Goal: Task Accomplishment & Management: Use online tool/utility

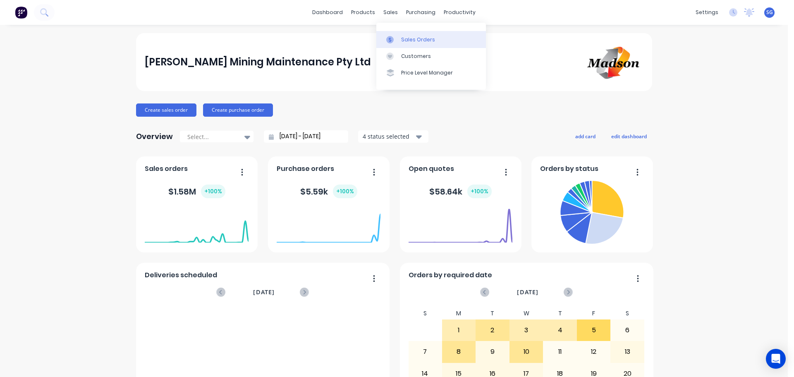
click at [406, 37] on div "Sales Orders" at bounding box center [418, 39] width 34 height 7
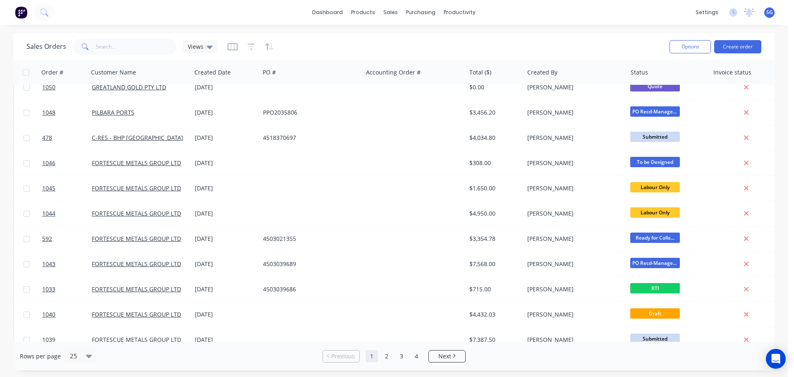
scroll to position [378, 0]
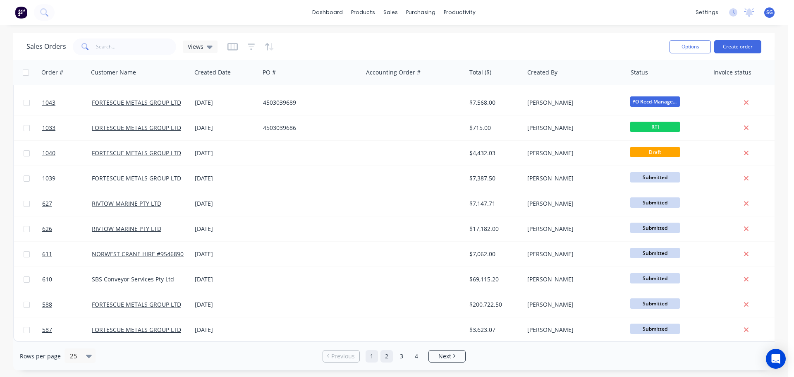
click at [384, 354] on link "2" at bounding box center [387, 356] width 12 height 12
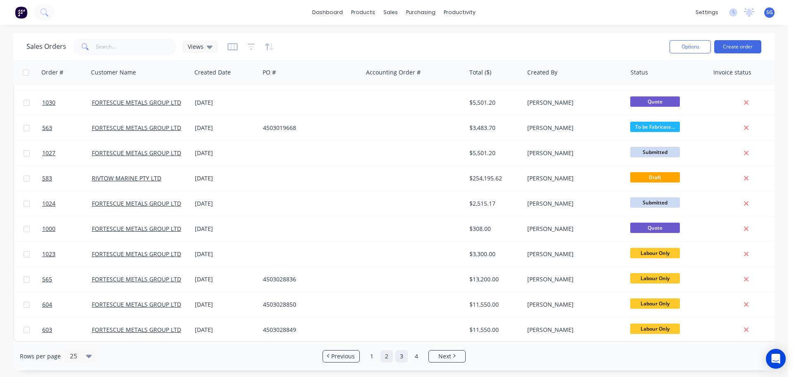
click at [398, 361] on link "3" at bounding box center [401, 356] width 12 height 12
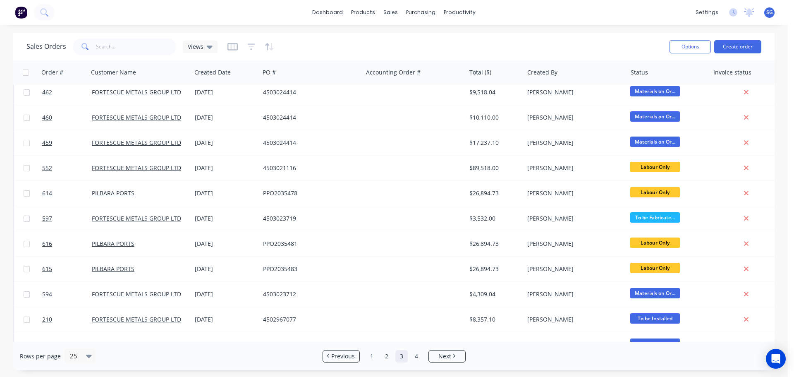
scroll to position [89, 0]
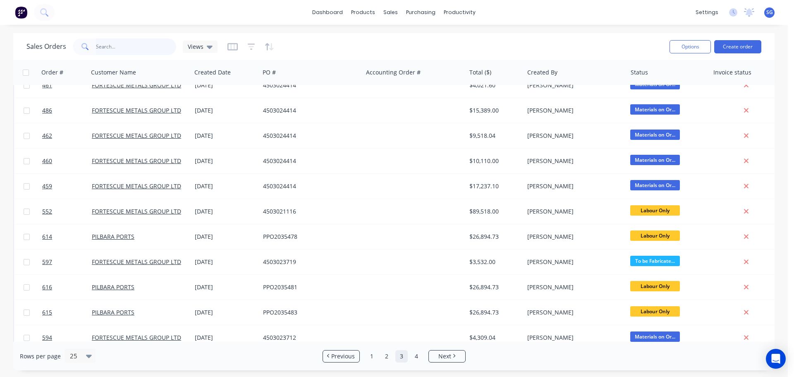
click at [144, 50] on input "text" at bounding box center [136, 46] width 81 height 17
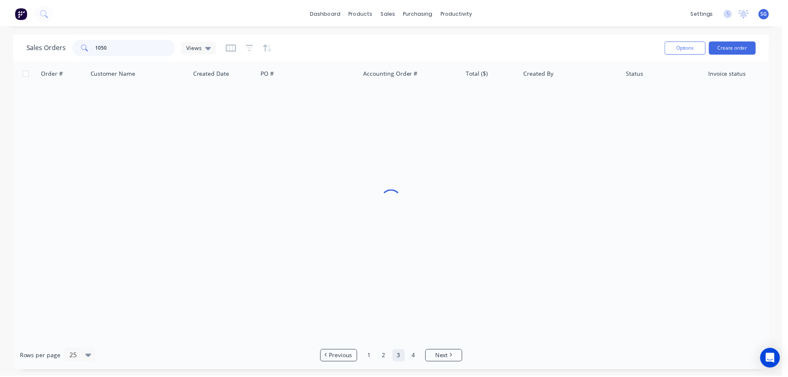
scroll to position [0, 0]
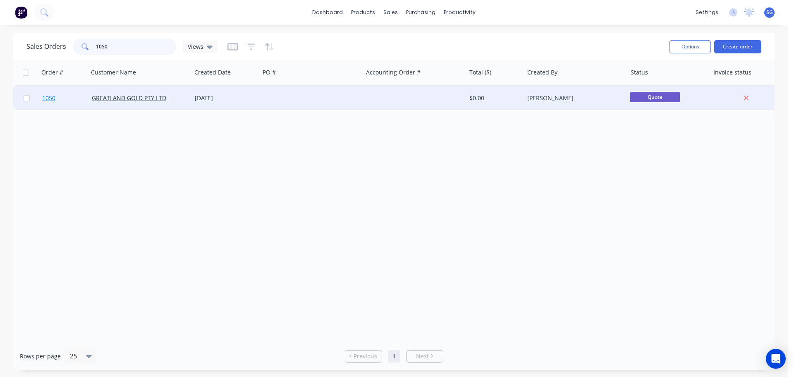
type input "1050"
click at [49, 100] on span "1050" at bounding box center [48, 98] width 13 height 8
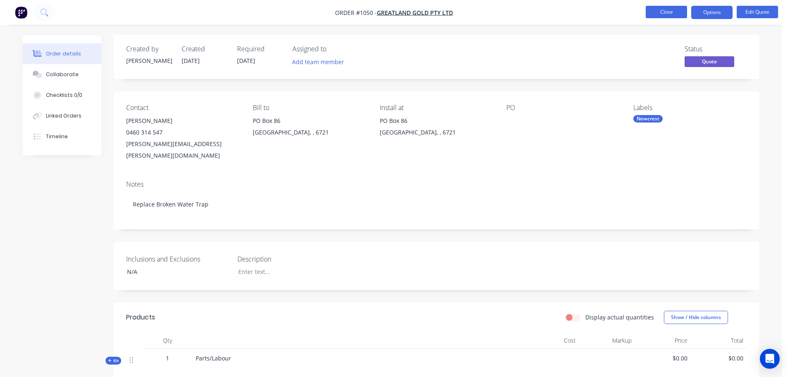
click at [652, 10] on button "Close" at bounding box center [666, 12] width 41 height 12
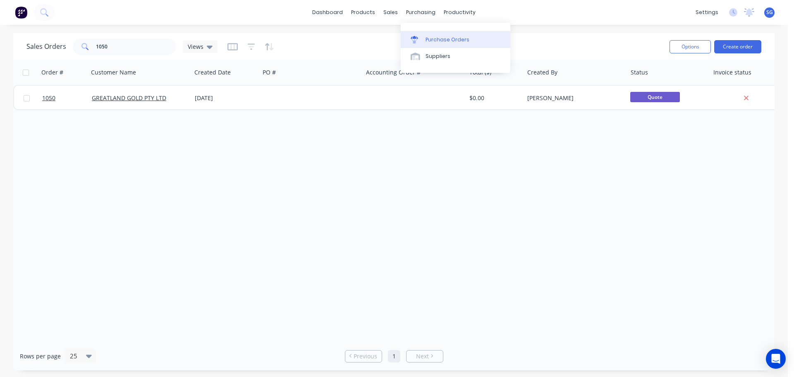
click at [422, 40] on div at bounding box center [417, 39] width 12 height 7
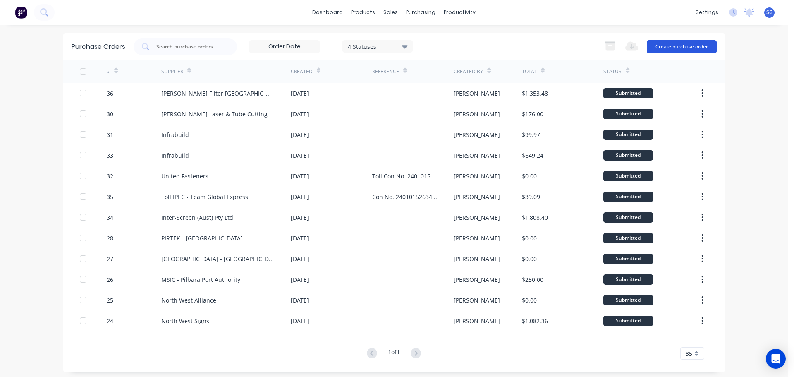
click at [691, 46] on button "Create purchase order" at bounding box center [682, 46] width 70 height 13
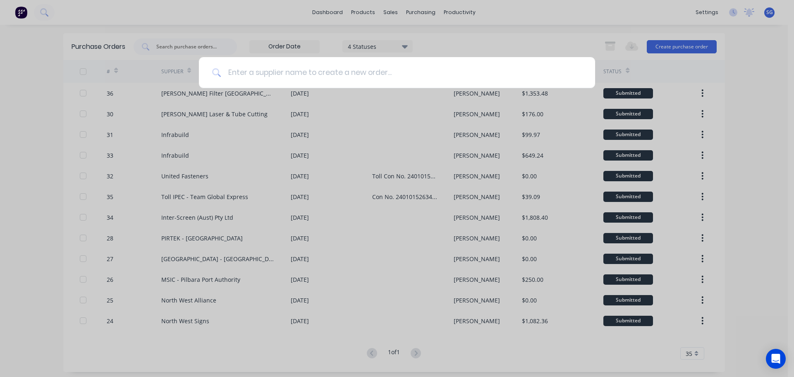
click at [267, 77] on input at bounding box center [401, 72] width 361 height 31
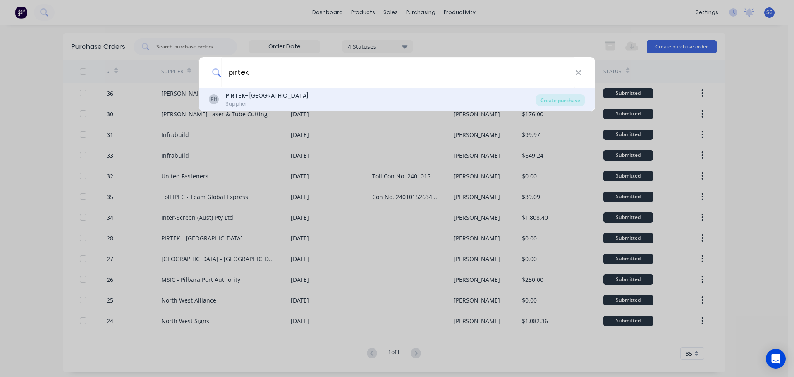
type input "pirtek"
click at [261, 106] on div "Supplier" at bounding box center [266, 103] width 83 height 7
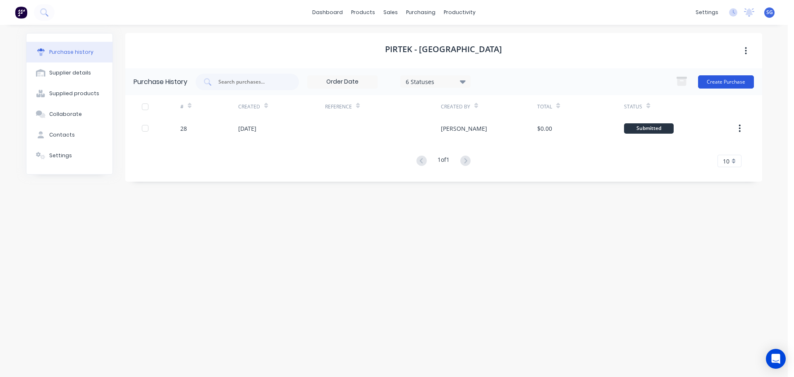
click at [711, 82] on button "Create Purchase" at bounding box center [726, 81] width 56 height 13
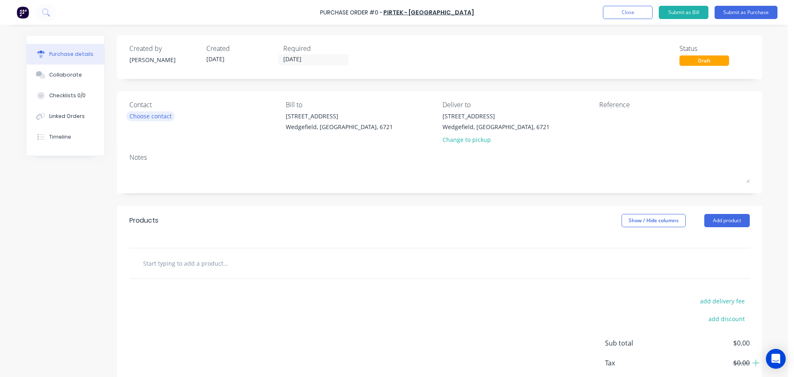
click at [143, 119] on div "Choose contact" at bounding box center [150, 116] width 42 height 9
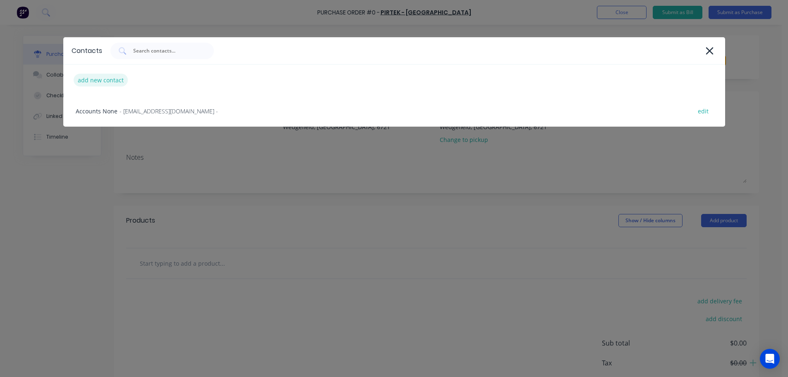
click at [106, 82] on div "add new contact" at bounding box center [101, 80] width 54 height 13
select select "AU"
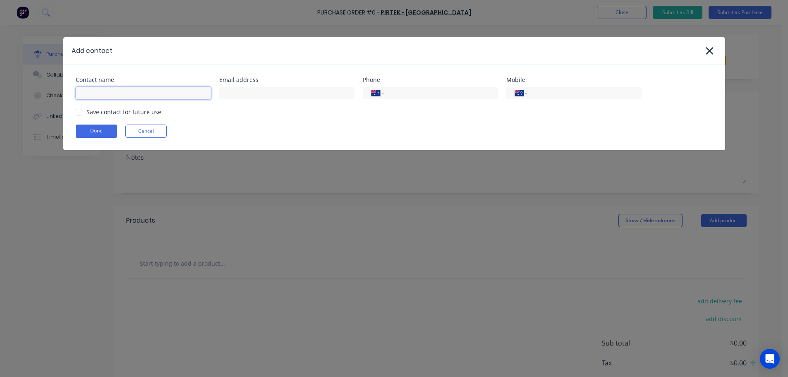
click at [96, 93] on input at bounding box center [143, 93] width 135 height 12
type input "[PERSON_NAME]"
drag, startPoint x: 235, startPoint y: 94, endPoint x: 247, endPoint y: 95, distance: 12.8
click at [235, 94] on input at bounding box center [286, 93] width 135 height 12
paste input "[EMAIL_ADDRESS][DOMAIN_NAME]"
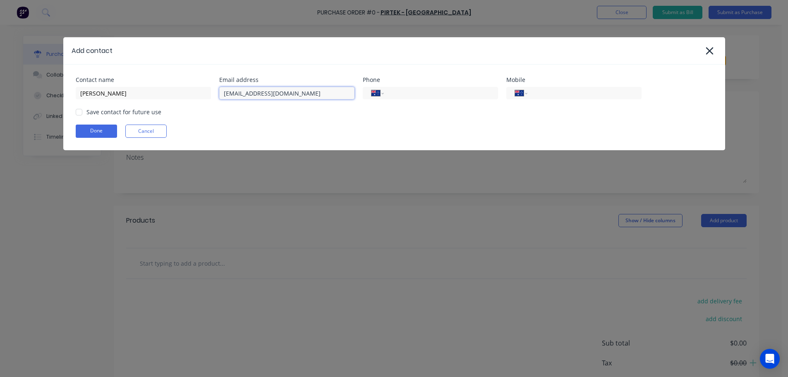
type input "[EMAIL_ADDRESS][DOMAIN_NAME]"
click at [91, 113] on div "Save contact for future use" at bounding box center [123, 112] width 75 height 9
click at [81, 114] on div at bounding box center [79, 112] width 17 height 17
click at [86, 128] on button "Done" at bounding box center [96, 131] width 41 height 13
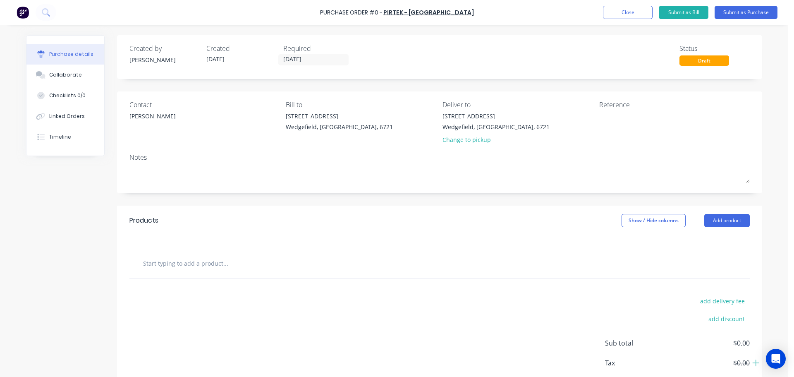
click at [164, 262] on input "text" at bounding box center [225, 263] width 165 height 17
click at [163, 265] on input "text" at bounding box center [225, 263] width 165 height 17
paste input "Water trap replacement - Newcrest Shed [GEOGRAPHIC_DATA]"
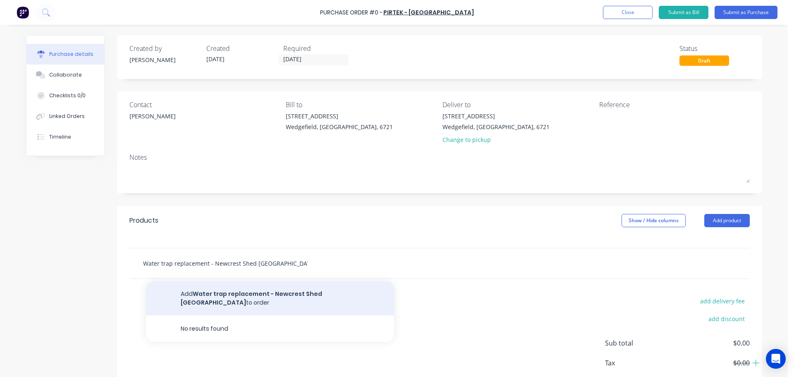
type input "Water trap replacement - Newcrest Shed [GEOGRAPHIC_DATA]"
click at [224, 295] on button "Add Water trap replacement - Newcrest Shed [GEOGRAPHIC_DATA] to order" at bounding box center [270, 298] width 248 height 34
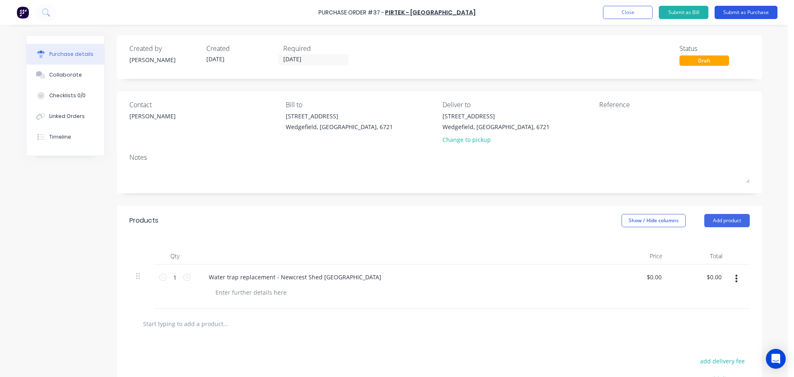
click at [744, 12] on button "Submit as Purchase" at bounding box center [746, 12] width 63 height 13
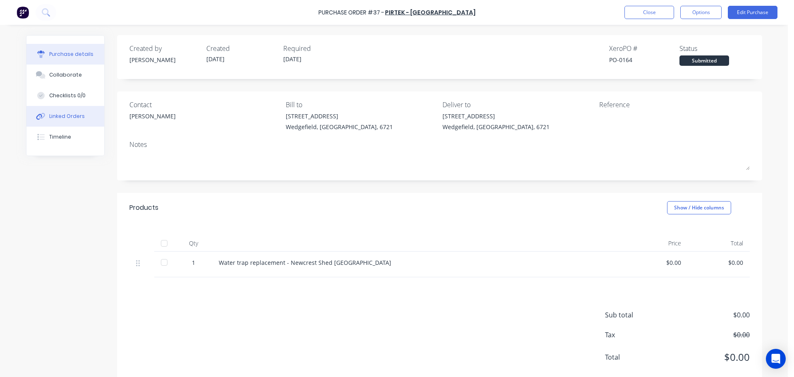
click at [61, 120] on button "Linked Orders" at bounding box center [65, 116] width 78 height 21
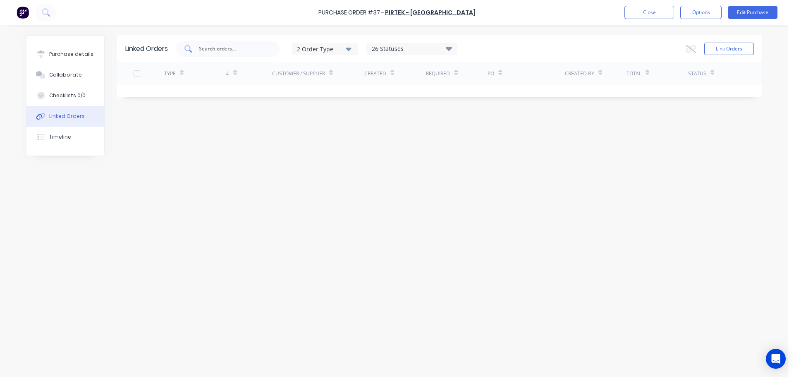
click at [214, 53] on input "text" at bounding box center [232, 49] width 69 height 8
type input "1050"
click at [732, 53] on button "Link Orders" at bounding box center [730, 49] width 50 height 12
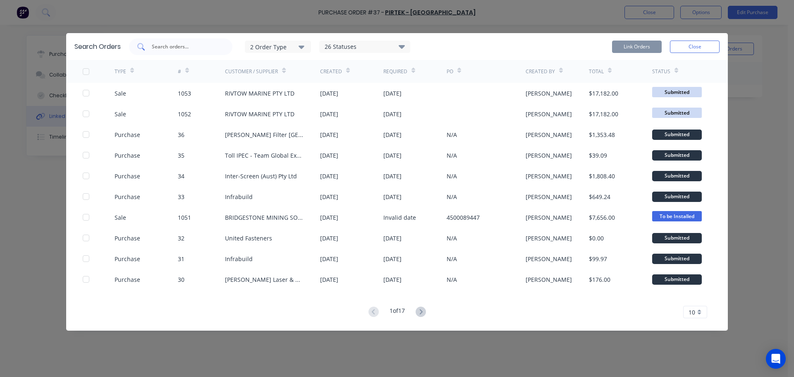
click at [164, 49] on input "text" at bounding box center [185, 47] width 69 height 8
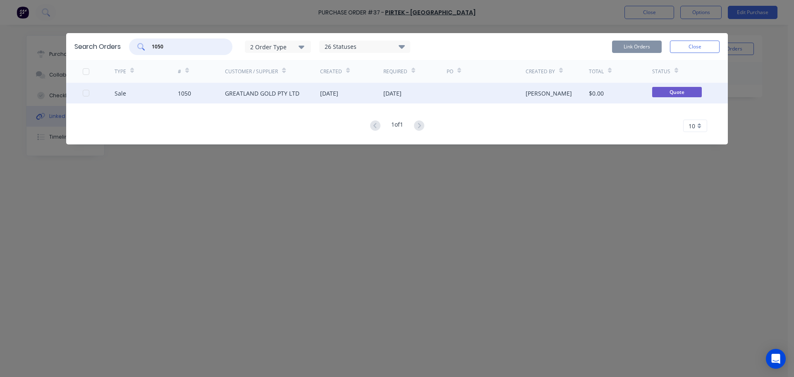
type input "1050"
click at [249, 91] on div "GREATLAND GOLD PTY LTD" at bounding box center [262, 93] width 74 height 9
click at [238, 93] on div "GREATLAND GOLD PTY LTD" at bounding box center [262, 93] width 74 height 9
click at [80, 94] on div "Sale 1050 GREATLAND GOLD PTY LTD [DATE] [DATE] [PERSON_NAME] $0.00 Quote" at bounding box center [397, 93] width 662 height 21
click at [84, 92] on div at bounding box center [86, 93] width 17 height 17
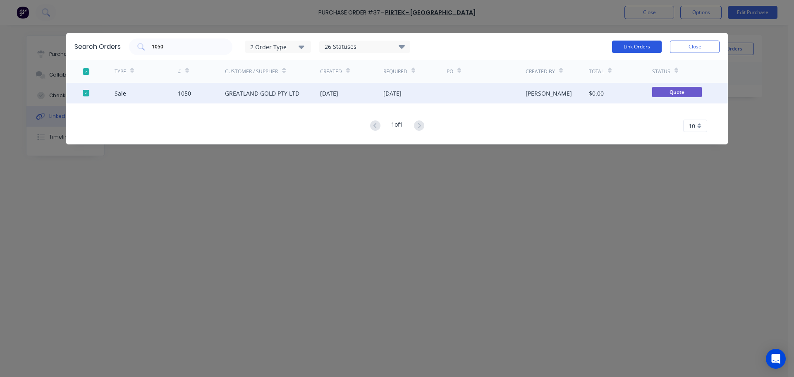
click at [630, 45] on button "Link Orders" at bounding box center [637, 47] width 50 height 12
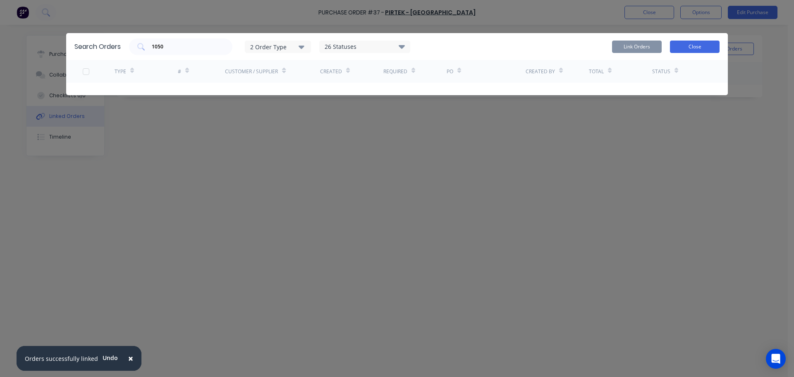
click at [702, 47] on button "Close" at bounding box center [695, 47] width 50 height 12
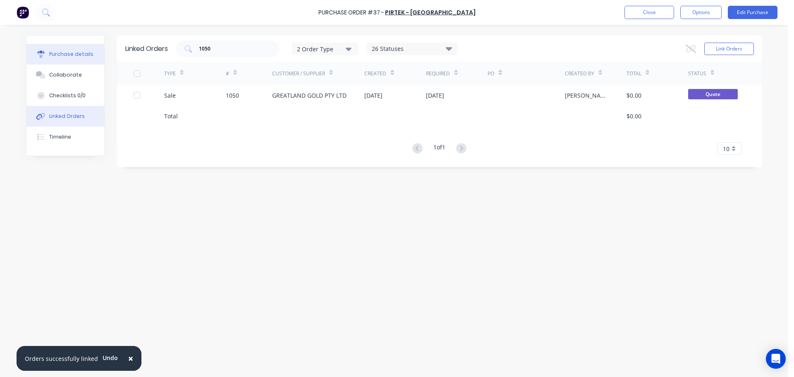
click at [58, 55] on div "Purchase details" at bounding box center [71, 53] width 44 height 7
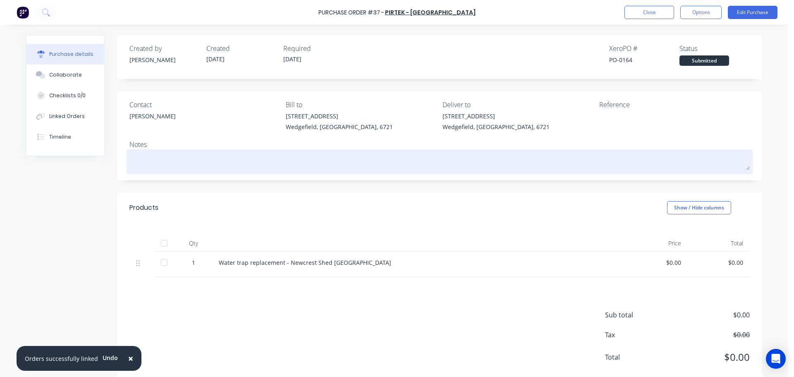
click at [151, 152] on textarea at bounding box center [439, 160] width 621 height 19
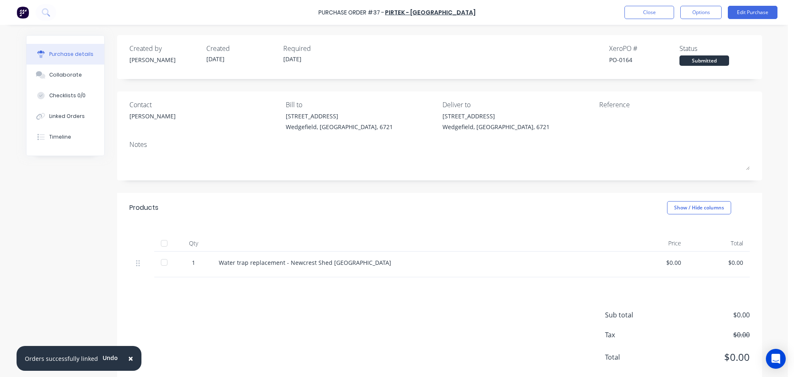
type textarea "x"
type textarea "C"
type textarea "x"
type textarea "Co"
type textarea "x"
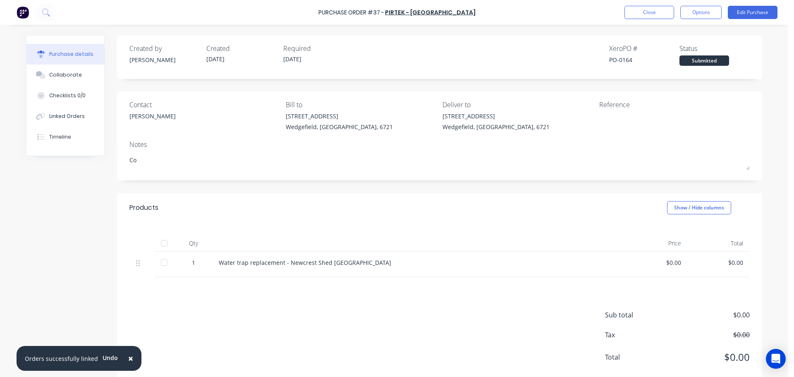
type textarea "Com"
type textarea "x"
type textarea "Comp"
type textarea "x"
type textarea "Compl"
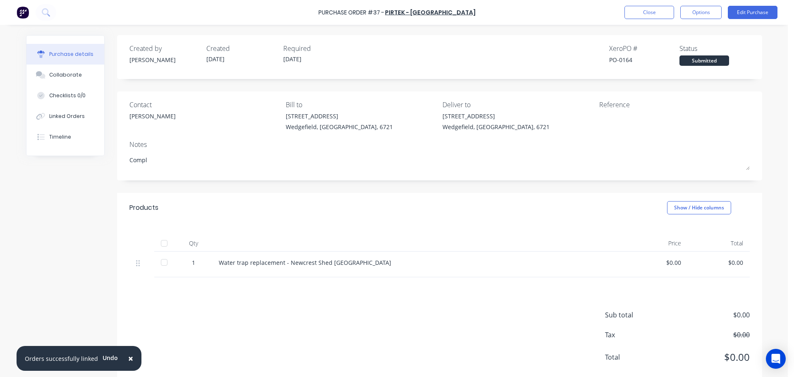
type textarea "x"
type textarea "Comple"
type textarea "x"
type textarea "Complet"
type textarea "x"
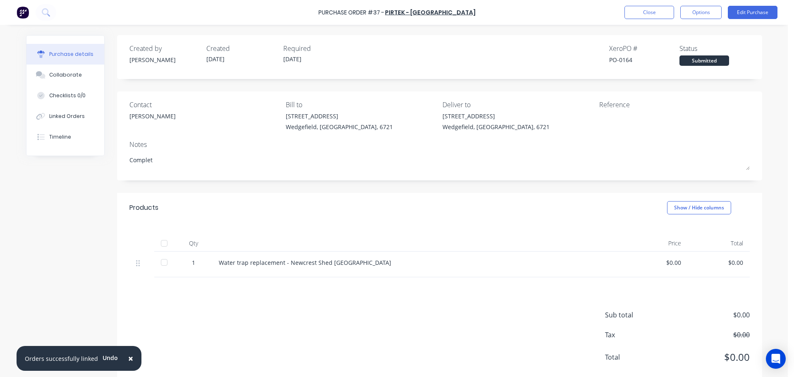
type textarea "Complete"
type textarea "x"
type textarea "Completed"
type textarea "x"
type textarea "Completed"
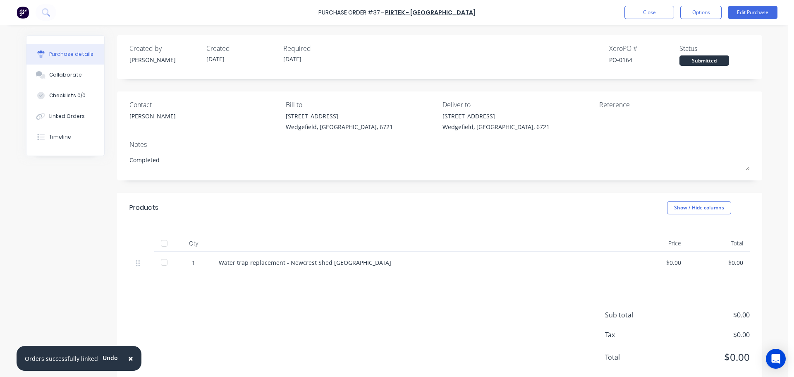
type textarea "x"
type textarea "Completed 05"
type textarea "x"
type textarea "Completed 05/"
type textarea "x"
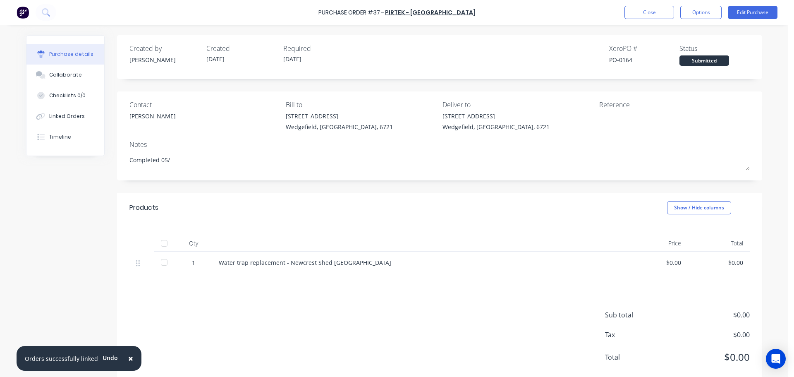
type textarea "Completed 05/0"
type textarea "x"
type textarea "Completed 05/09"
type textarea "x"
type textarea "Completed 05/09"
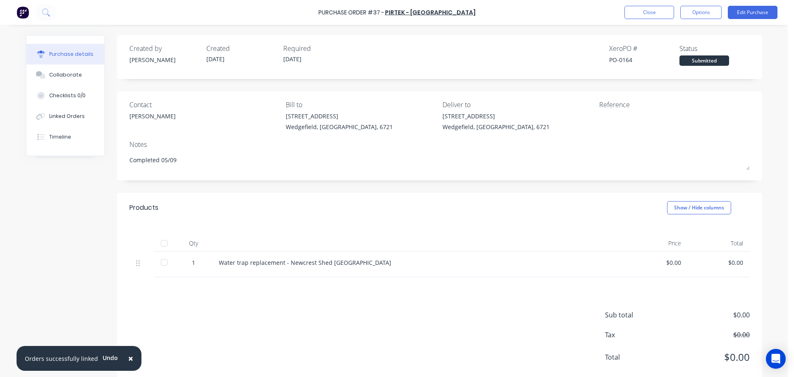
type textarea "x"
type textarea "Completed 05/09 -"
type textarea "x"
type textarea "Completed 05/09 -"
type textarea "x"
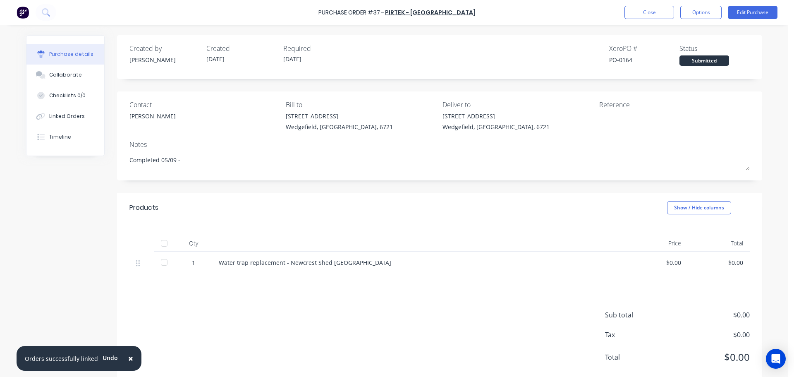
type textarea "Completed 05/09 - F"
type textarea "x"
type textarea "Completed 05/09 - Fo"
type textarea "x"
type textarea "Completed 05/09 - For"
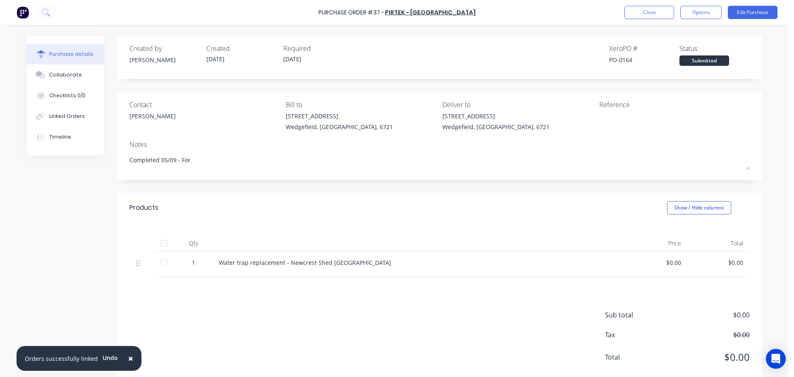
type textarea "x"
type textarea "Completed 05/09 - For"
type textarea "x"
type textarea "Completed 05/09 - For J"
type textarea "x"
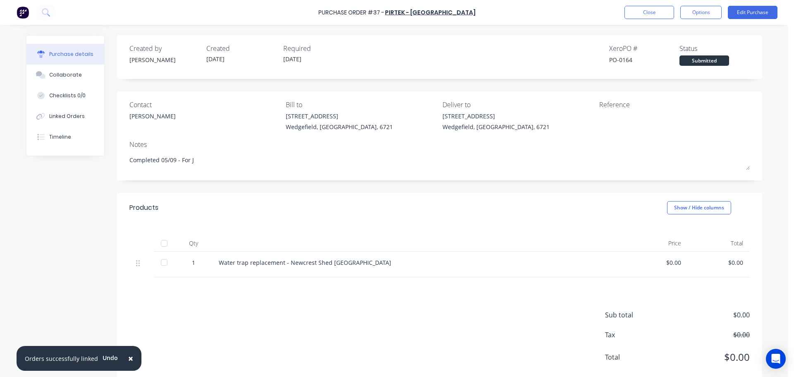
type textarea "Completed 05/09 - For JN"
type textarea "x"
type textarea "Completed 05/09 - For J"
type textarea "x"
type textarea "Completed 05/09 - For"
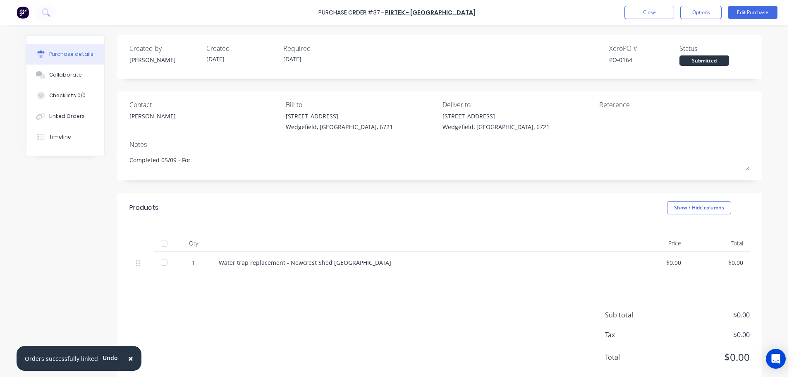
type textarea "x"
type textarea "Completed 05/09 - For"
type textarea "x"
type textarea "Completed 05/09 - Fo"
type textarea "x"
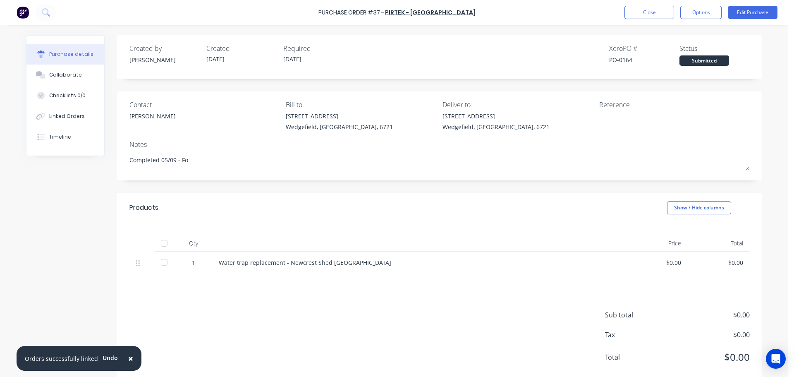
type textarea "Completed 05/09 - F"
type textarea "x"
type textarea "Completed 05/09 -"
type textarea "x"
type textarea "Completed 05/09 -"
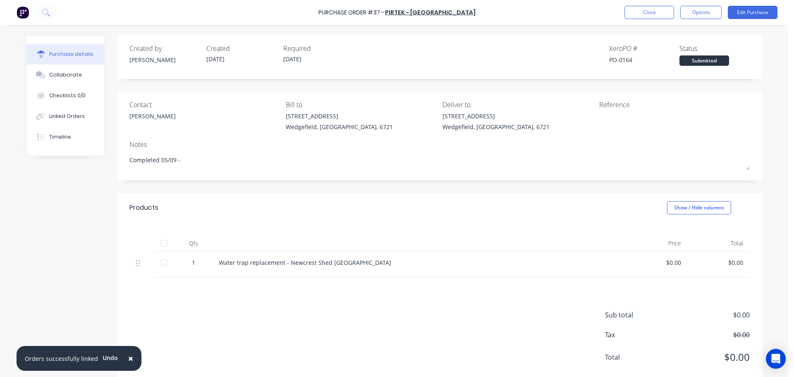
type textarea "x"
type textarea "Completed 05/09"
type textarea "x"
type textarea "Completed 05/09"
type textarea "x"
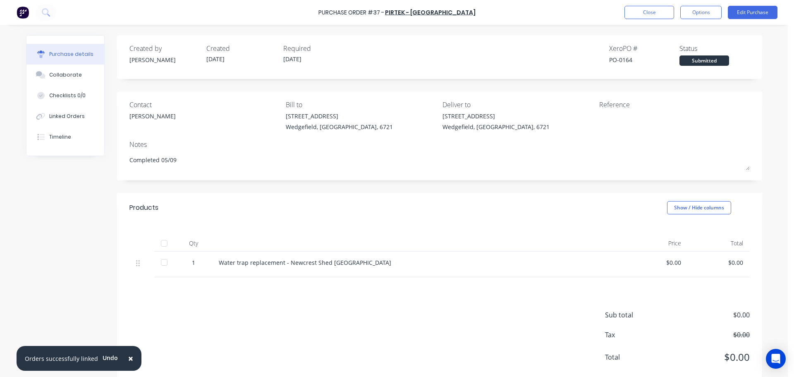
type textarea "Completed 05/0"
type textarea "x"
type textarea "Completed 05/"
type textarea "x"
type textarea "Completed 05"
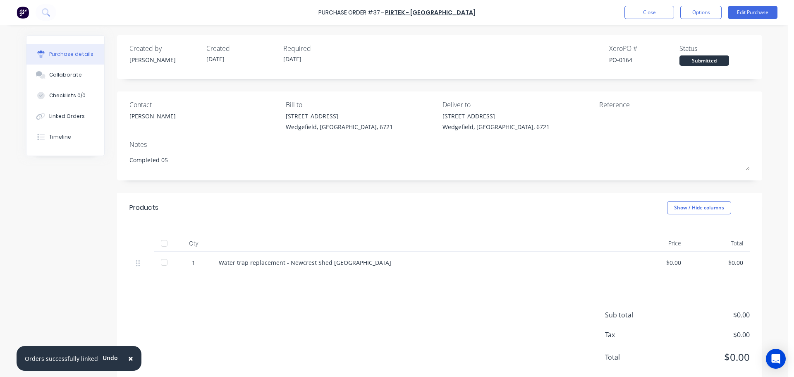
type textarea "x"
type textarea "Completed 0"
type textarea "x"
type textarea "Completed"
type textarea "x"
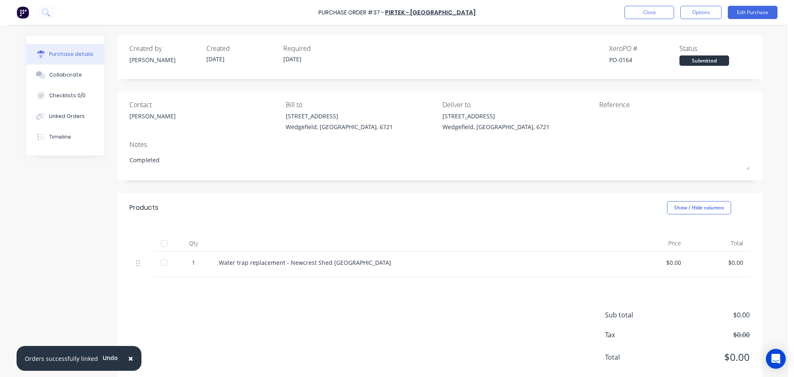
type textarea "Completed"
type textarea "x"
type textarea "Complete"
type textarea "x"
type textarea "Complet"
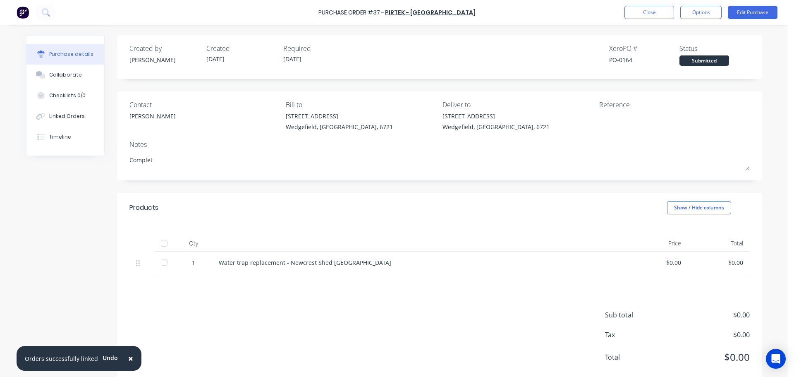
type textarea "x"
type textarea "Comple"
type textarea "x"
type textarea "Compl"
type textarea "x"
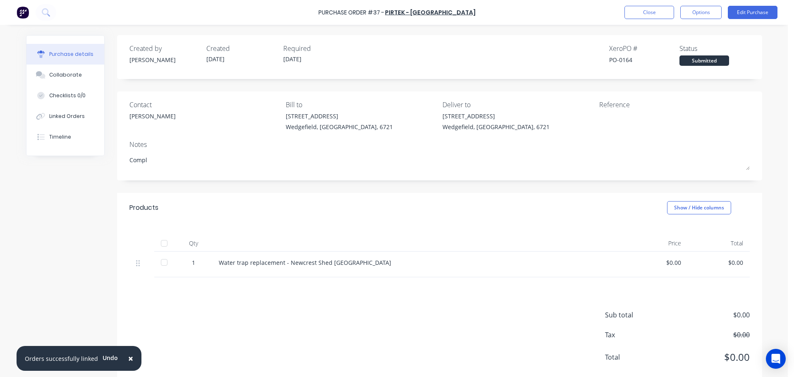
type textarea "Comp"
type textarea "x"
type textarea "Com"
type textarea "x"
type textarea "Co"
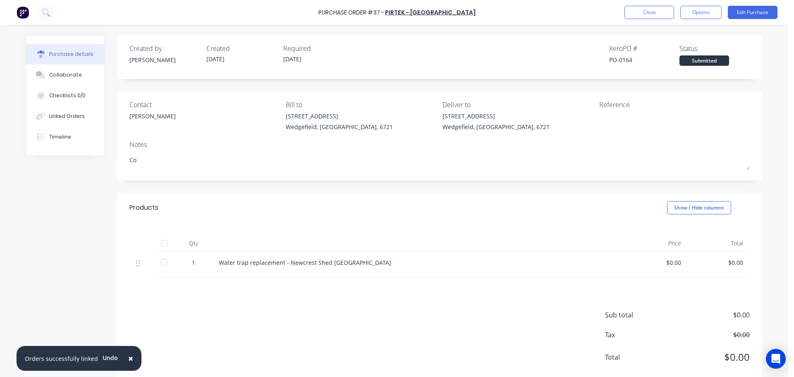
type textarea "x"
type textarea "C"
type textarea "x"
type textarea "R"
type textarea "x"
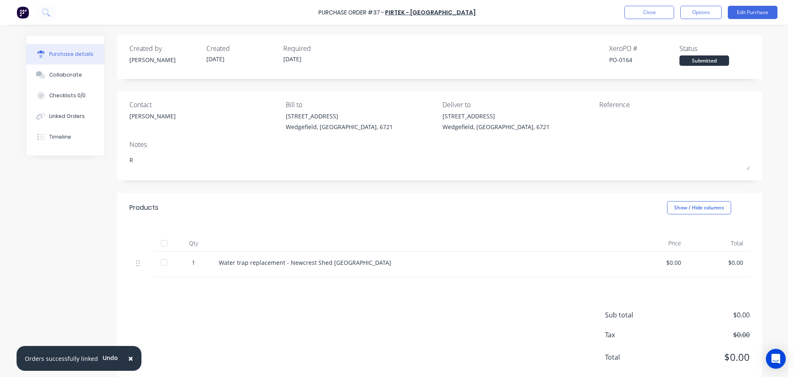
type textarea "Re"
type textarea "x"
type textarea "Req"
type textarea "x"
type textarea "Requ"
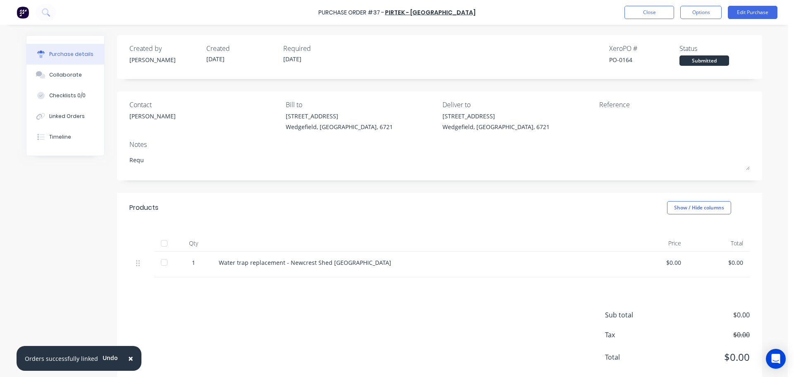
type textarea "x"
type textarea "Reque"
type textarea "x"
type textarea "Reques"
type textarea "x"
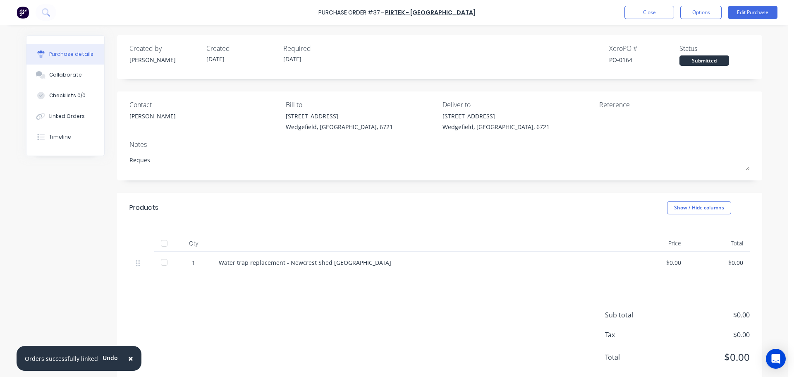
type textarea "Request"
type textarea "x"
type textarea "Requeste"
type textarea "x"
type textarea "Requested"
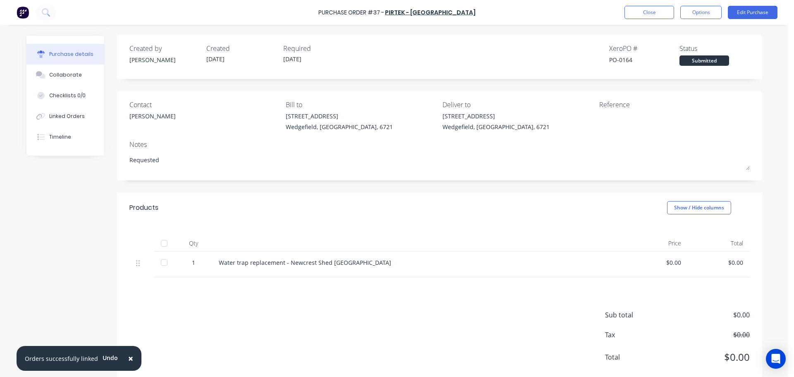
type textarea "x"
type textarea "Requested"
type textarea "x"
type textarea "Requested b"
type textarea "x"
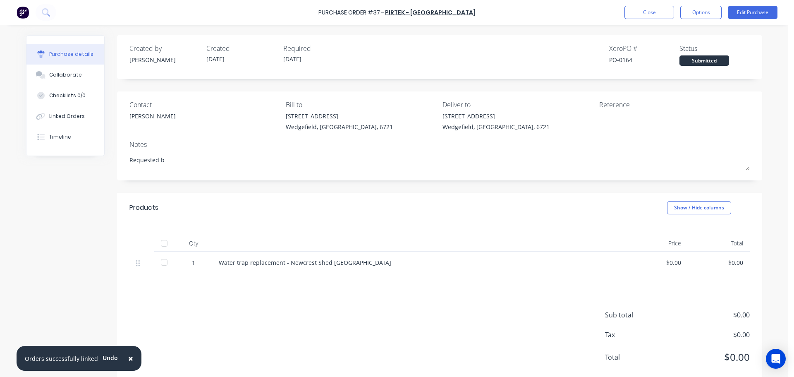
type textarea "Requested by"
type textarea "x"
type textarea "Requested by"
type textarea "x"
type textarea "Requested by T"
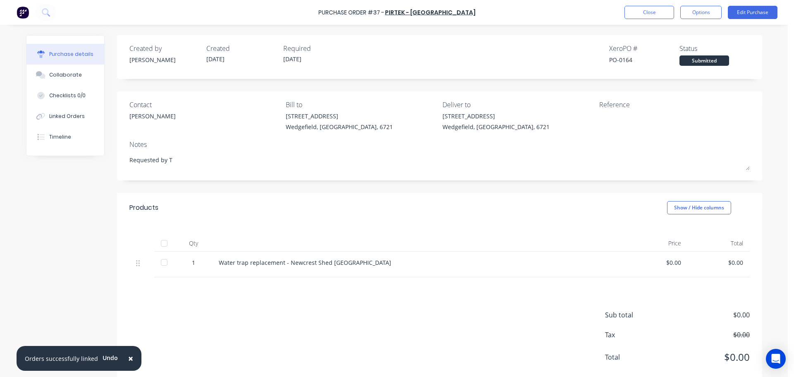
type textarea "x"
type textarea "Requested by [PERSON_NAME]"
type textarea "x"
type textarea "Requested by [PERSON_NAME]"
type textarea "x"
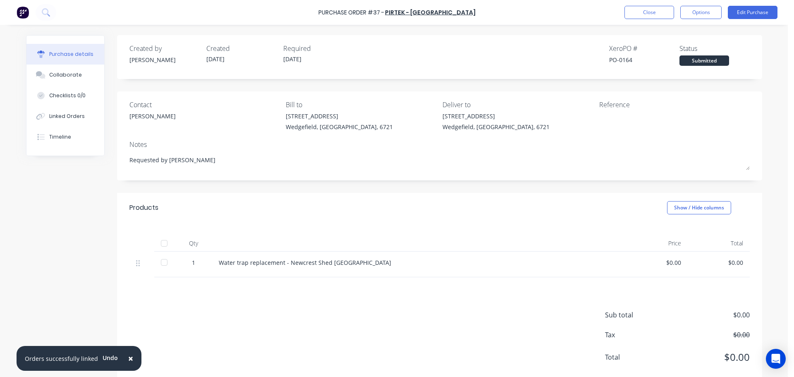
type textarea "Requested by [PERSON_NAME]"
type textarea "x"
type textarea "Requested by [PERSON_NAME]"
type textarea "x"
type textarea "Requested by [PERSON_NAME]"
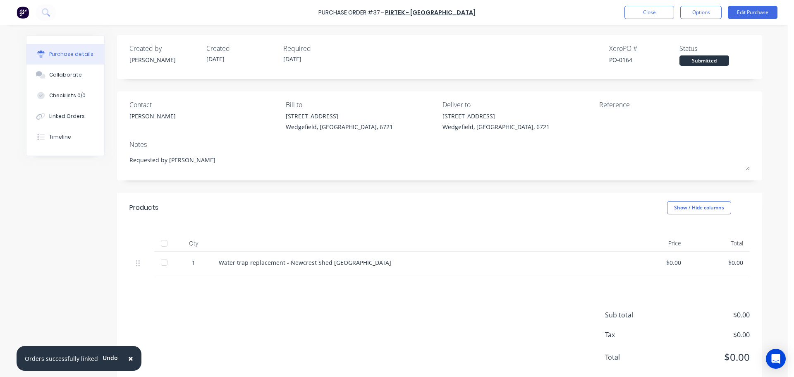
type textarea "x"
type textarea "Requested by [PERSON_NAME]"
type textarea "x"
type textarea "Requested by [PERSON_NAME]"
type textarea "x"
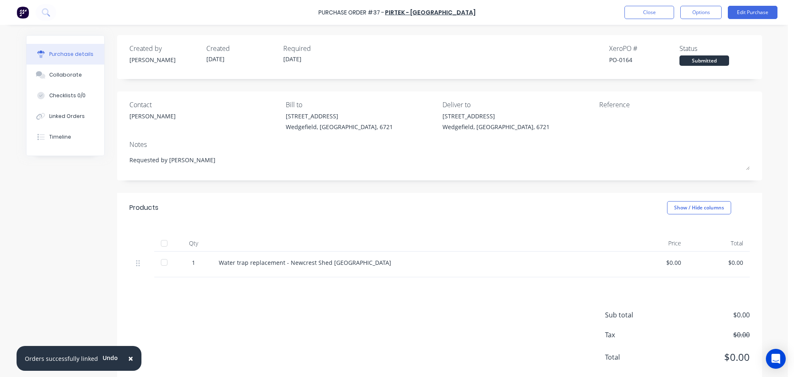
type textarea "Requested by [PERSON_NAME]"
type textarea "x"
type textarea "Requested by Tret"
type textarea "x"
type textarea "Requested by [PERSON_NAME]"
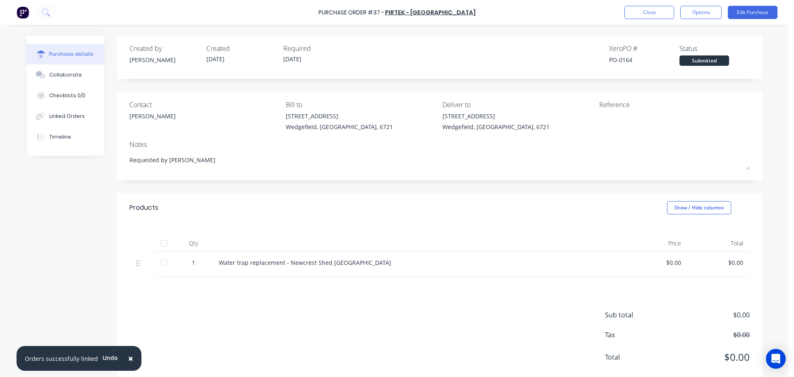
type textarea "x"
type textarea "Requested by [PERSON_NAME]"
type textarea "x"
type textarea "Requested by [PERSON_NAME]"
type textarea "x"
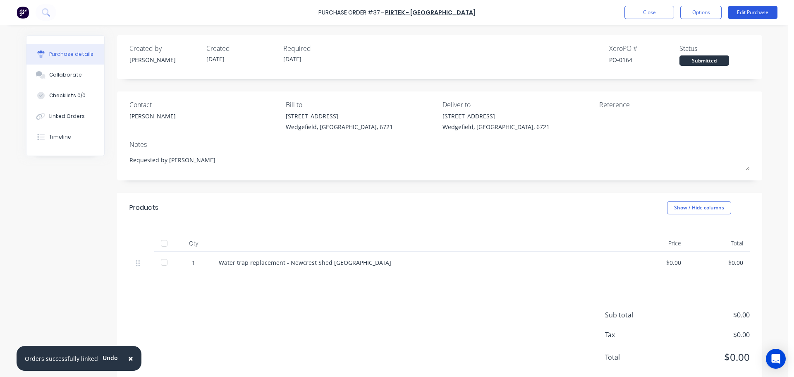
type textarea "Requested by [PERSON_NAME]"
click at [755, 14] on button "Edit Purchase" at bounding box center [753, 12] width 50 height 13
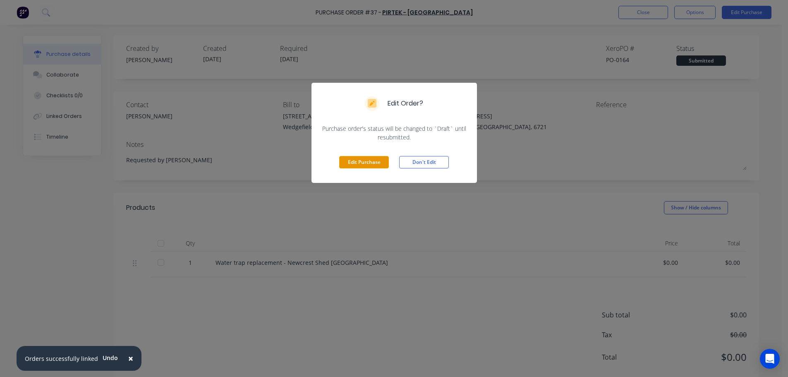
click at [352, 163] on button "Edit Purchase" at bounding box center [364, 162] width 50 height 12
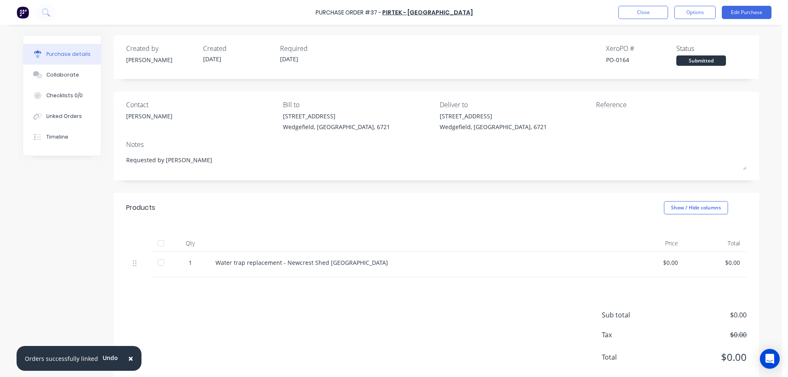
type textarea "x"
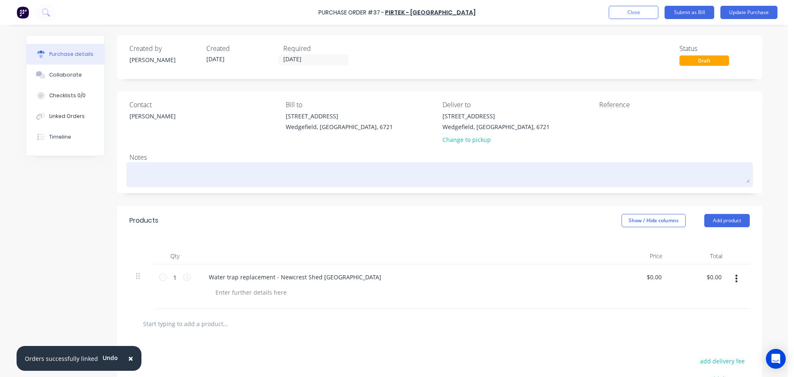
click at [155, 169] on textarea at bounding box center [439, 173] width 621 height 19
type textarea "x"
type textarea "R"
type textarea "x"
type textarea "Re"
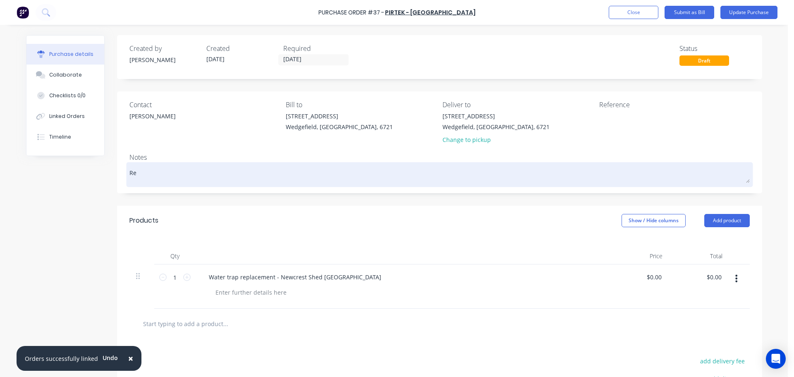
type textarea "x"
type textarea "Req"
type textarea "x"
type textarea "Requ"
type textarea "x"
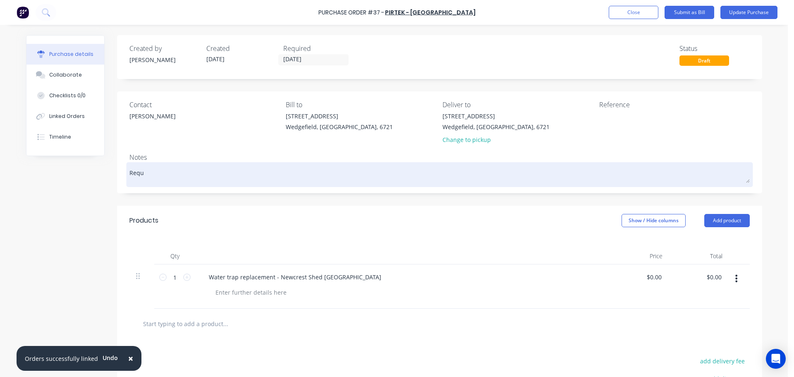
type textarea "Reque"
type textarea "x"
type textarea "Reques"
type textarea "x"
type textarea "Request"
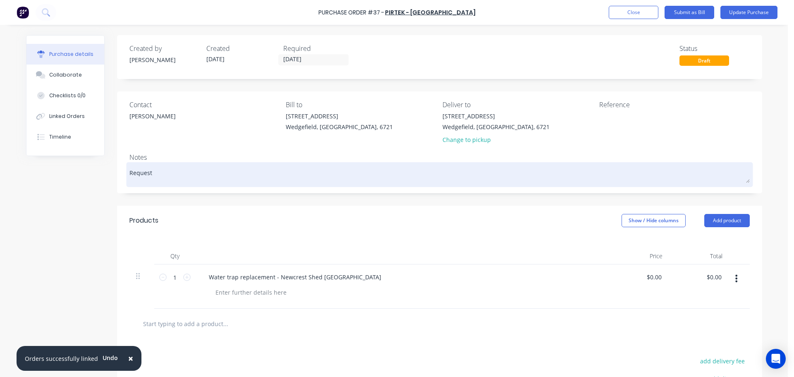
type textarea "x"
type textarea "Requeste"
type textarea "x"
type textarea "Requested"
type textarea "x"
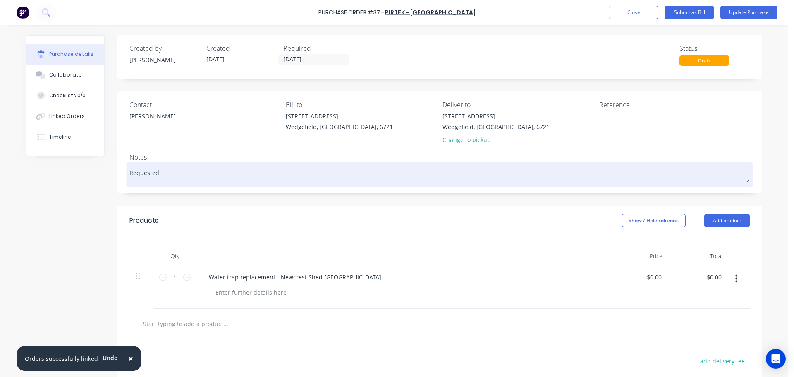
type textarea "Requested"
type textarea "x"
type textarea "Requested b"
type textarea "x"
type textarea "Requested by"
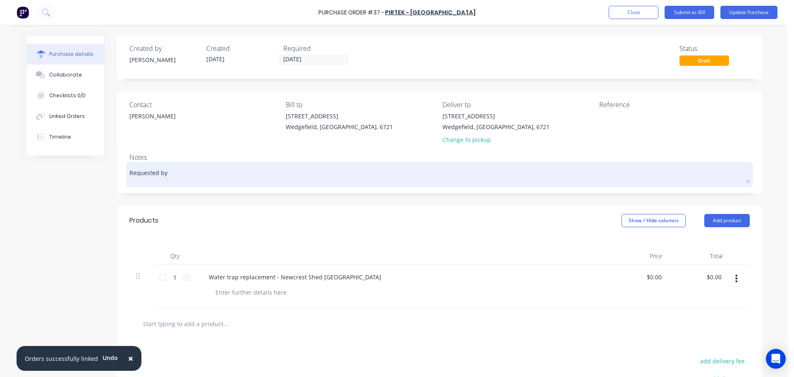
type textarea "x"
type textarea "Requested by T"
type textarea "x"
type textarea "Requested by [PERSON_NAME]"
type textarea "x"
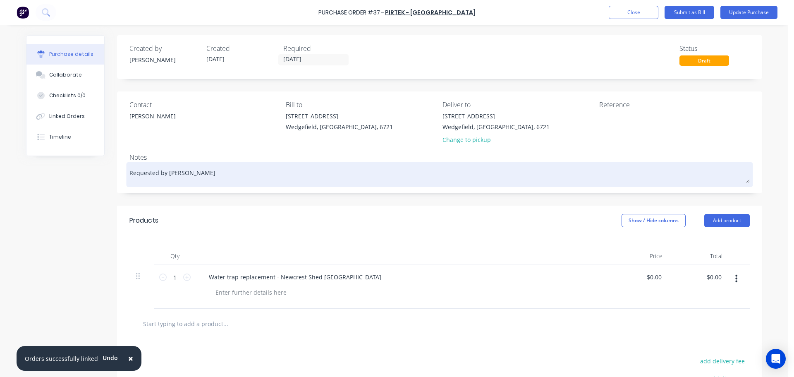
type textarea "Requested by [PERSON_NAME]"
type textarea "x"
type textarea "Requested by [PERSON_NAME]"
type textarea "x"
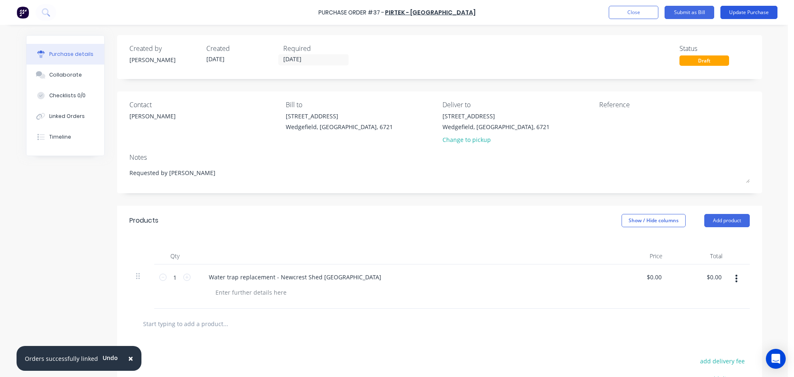
type textarea "Requested by [PERSON_NAME]"
type textarea "x"
type textarea "Requested by [PERSON_NAME]"
click at [755, 18] on button "Update Purchase" at bounding box center [749, 12] width 57 height 13
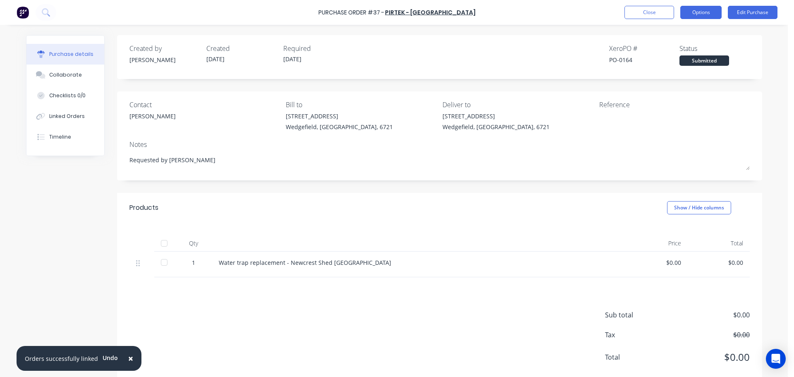
click at [700, 13] on button "Options" at bounding box center [701, 12] width 41 height 13
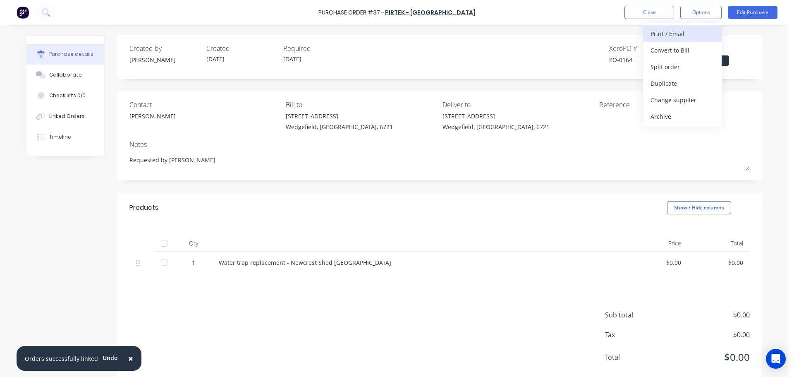
click at [682, 32] on div "Print / Email" at bounding box center [683, 34] width 64 height 12
click at [675, 50] on div "With pricing" at bounding box center [683, 50] width 64 height 12
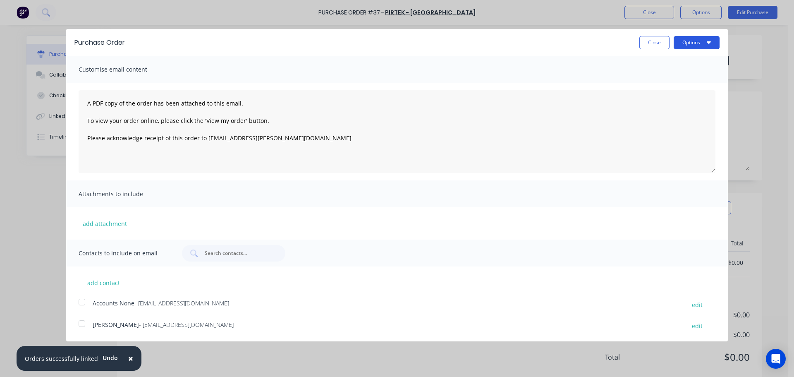
click at [701, 43] on button "Options" at bounding box center [697, 42] width 46 height 13
click at [655, 67] on div "Print" at bounding box center [681, 64] width 64 height 12
click at [657, 39] on button "Close" at bounding box center [655, 42] width 30 height 13
type textarea "x"
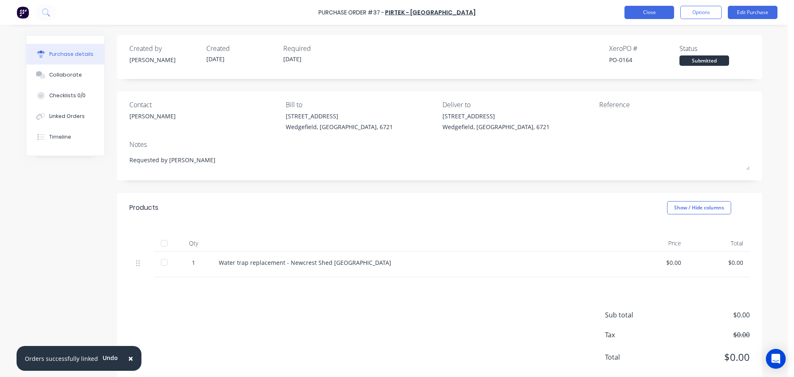
click at [665, 17] on button "Close" at bounding box center [650, 12] width 50 height 13
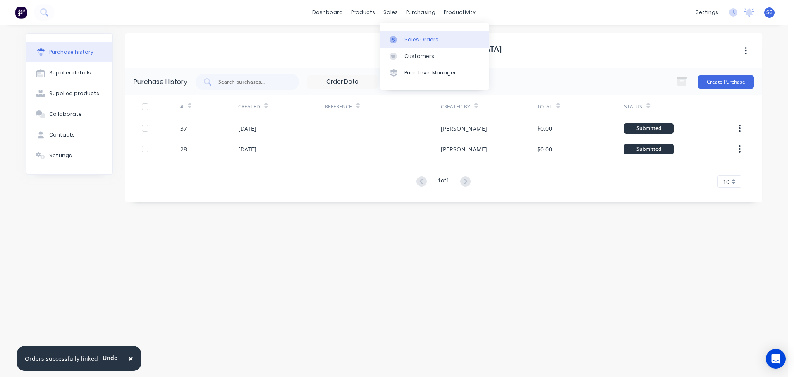
click at [409, 41] on div "Sales Orders" at bounding box center [422, 39] width 34 height 7
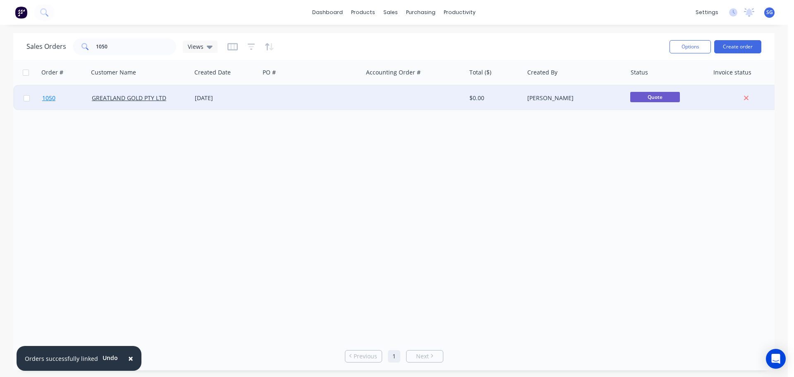
click at [52, 99] on span "1050" at bounding box center [48, 98] width 13 height 8
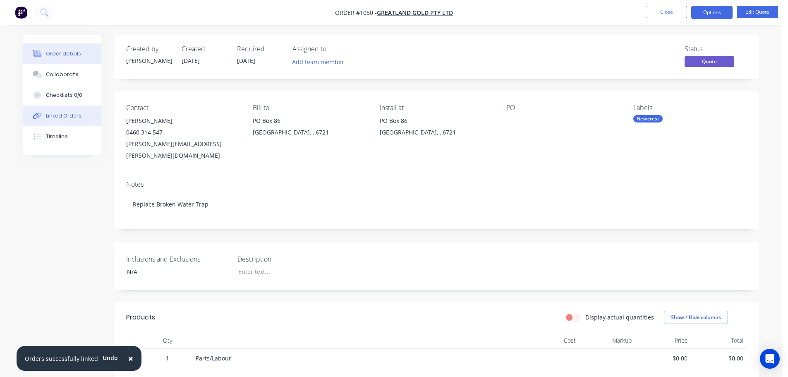
click at [50, 121] on button "Linked Orders" at bounding box center [62, 115] width 79 height 21
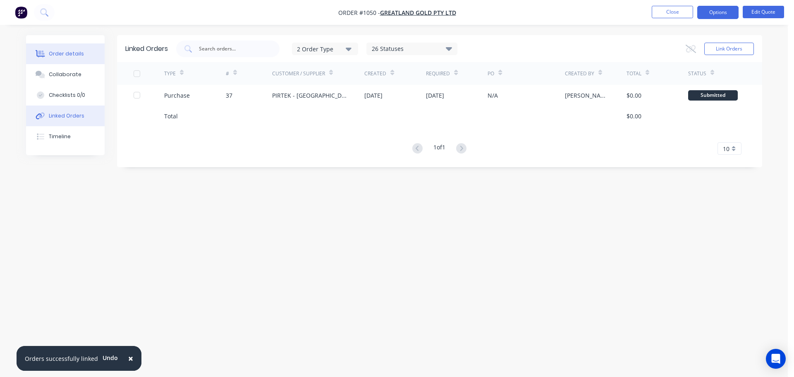
click at [51, 60] on button "Order details" at bounding box center [65, 53] width 79 height 21
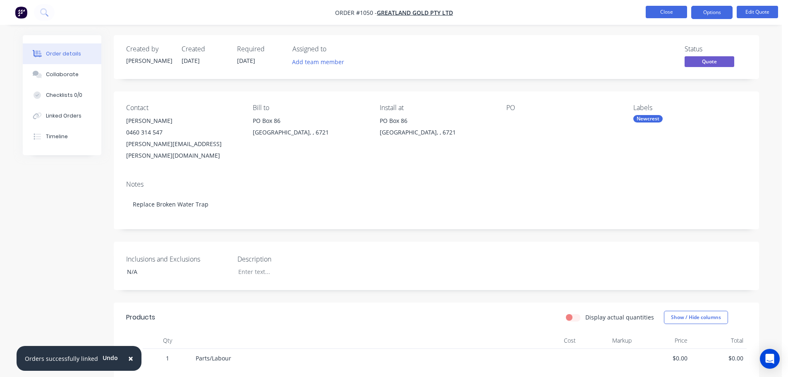
click at [665, 13] on button "Close" at bounding box center [666, 12] width 41 height 12
